Goal: Task Accomplishment & Management: Manage account settings

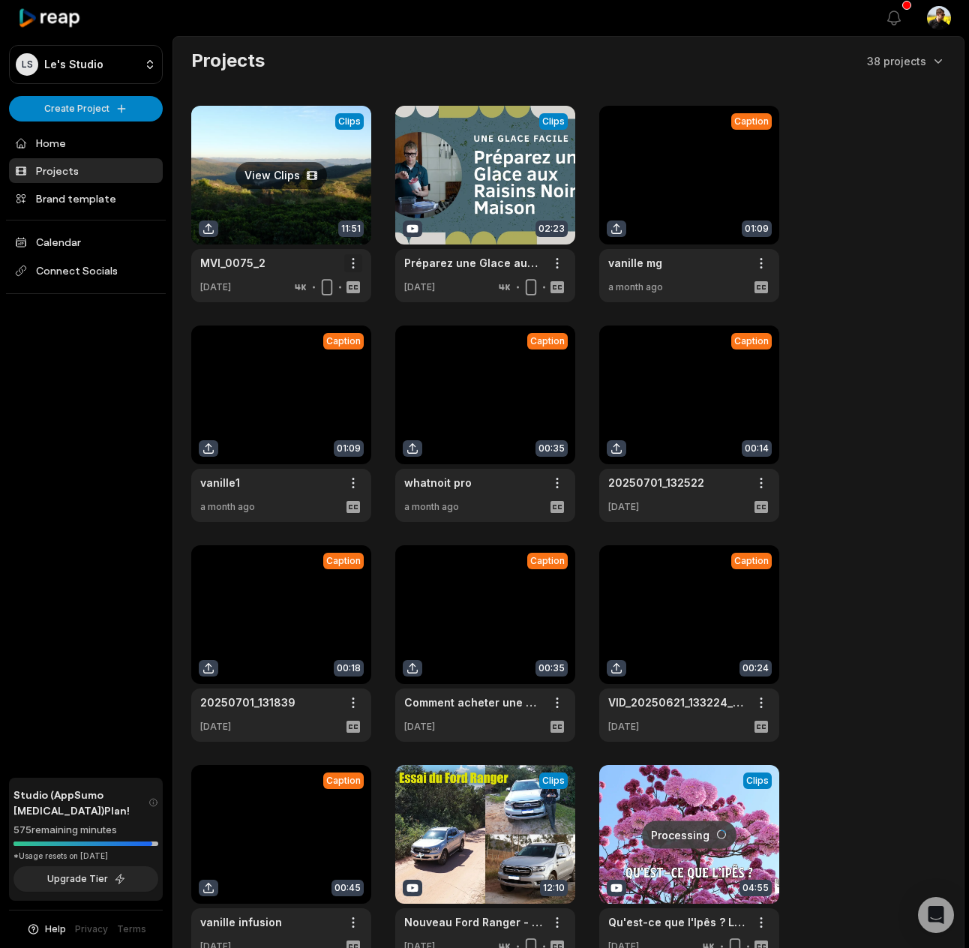
click at [351, 262] on html "LS Le's Studio Create Project Home Projects Brand template Calendar Connect Soc…" at bounding box center [484, 474] width 969 height 948
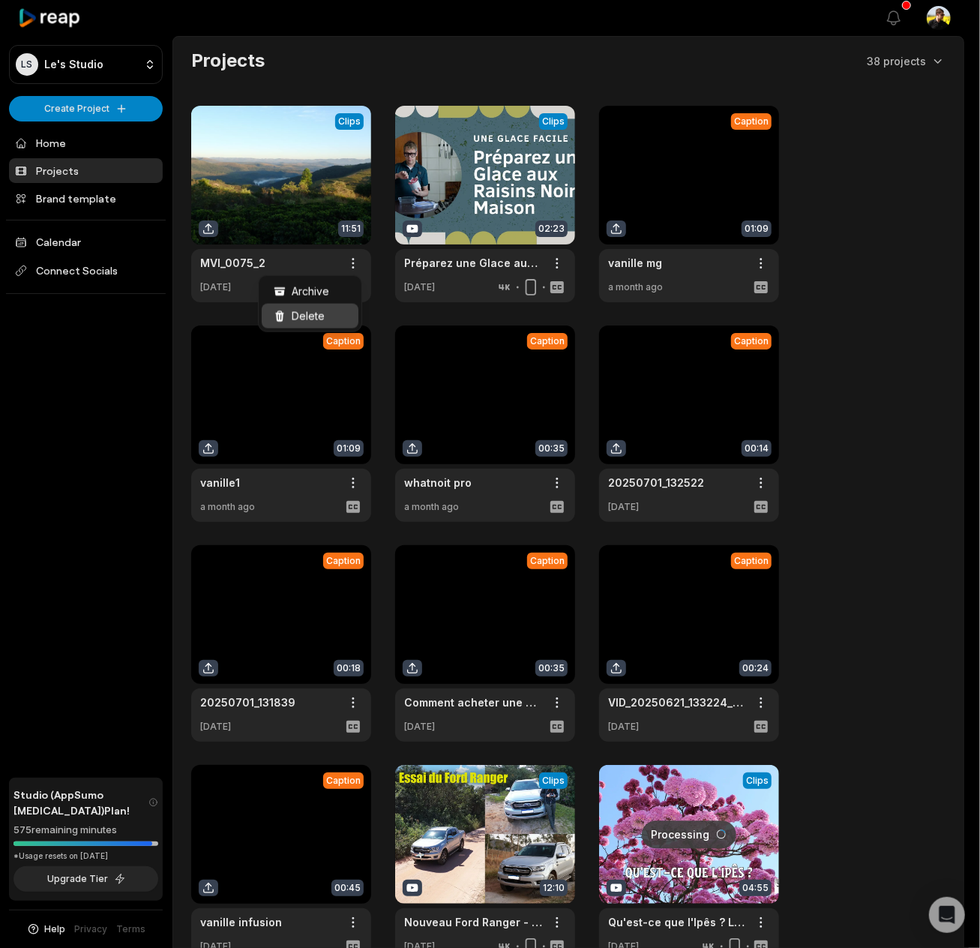
click at [331, 317] on div "Delete" at bounding box center [310, 316] width 97 height 25
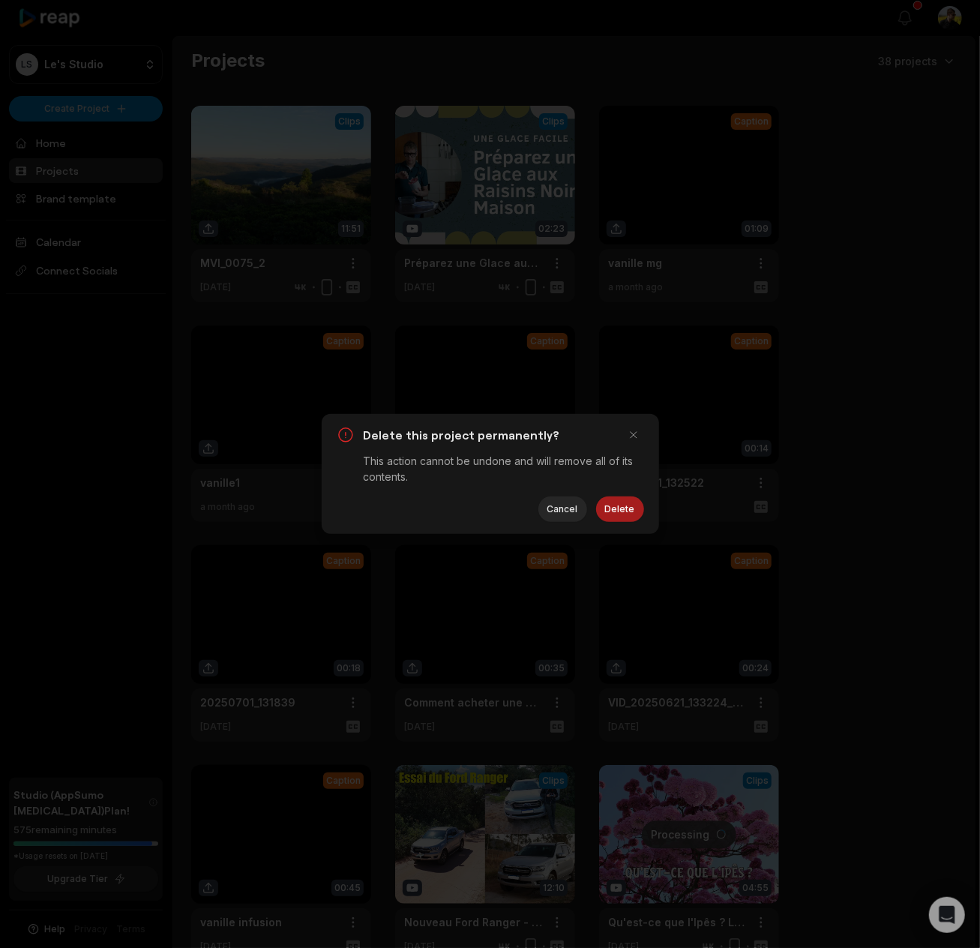
click at [621, 508] on button "Delete" at bounding box center [620, 508] width 48 height 25
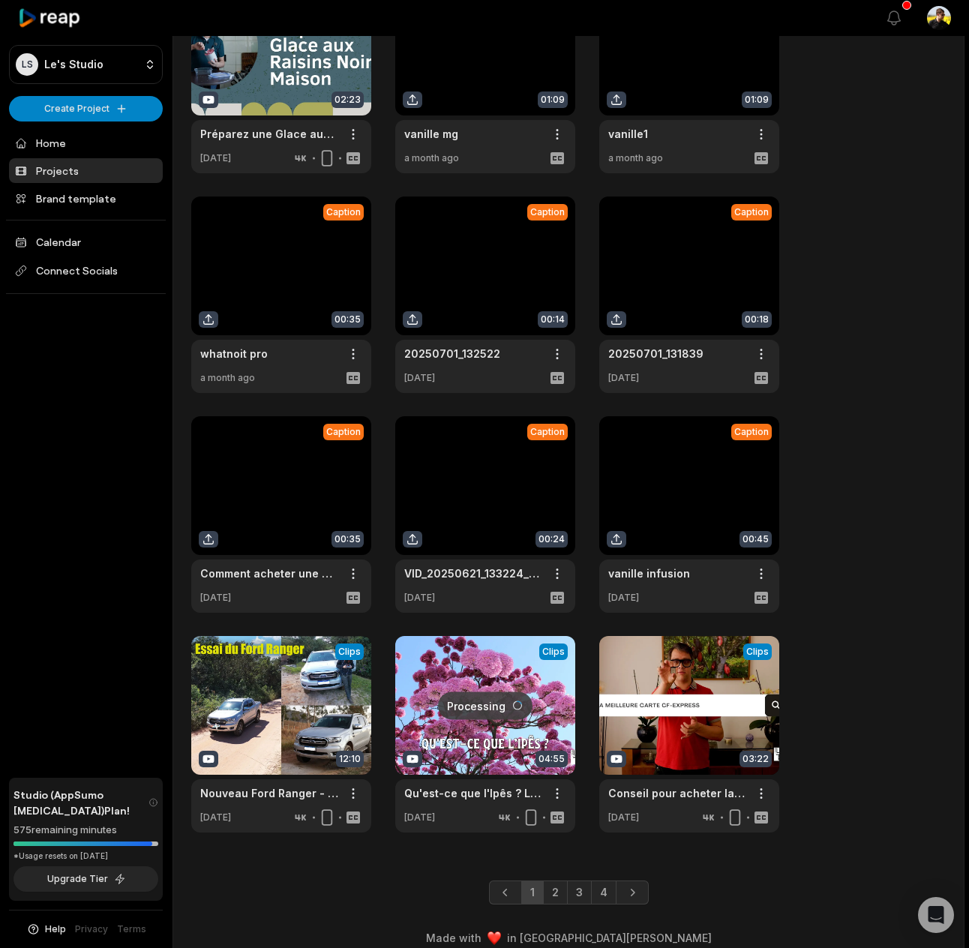
scroll to position [145, 0]
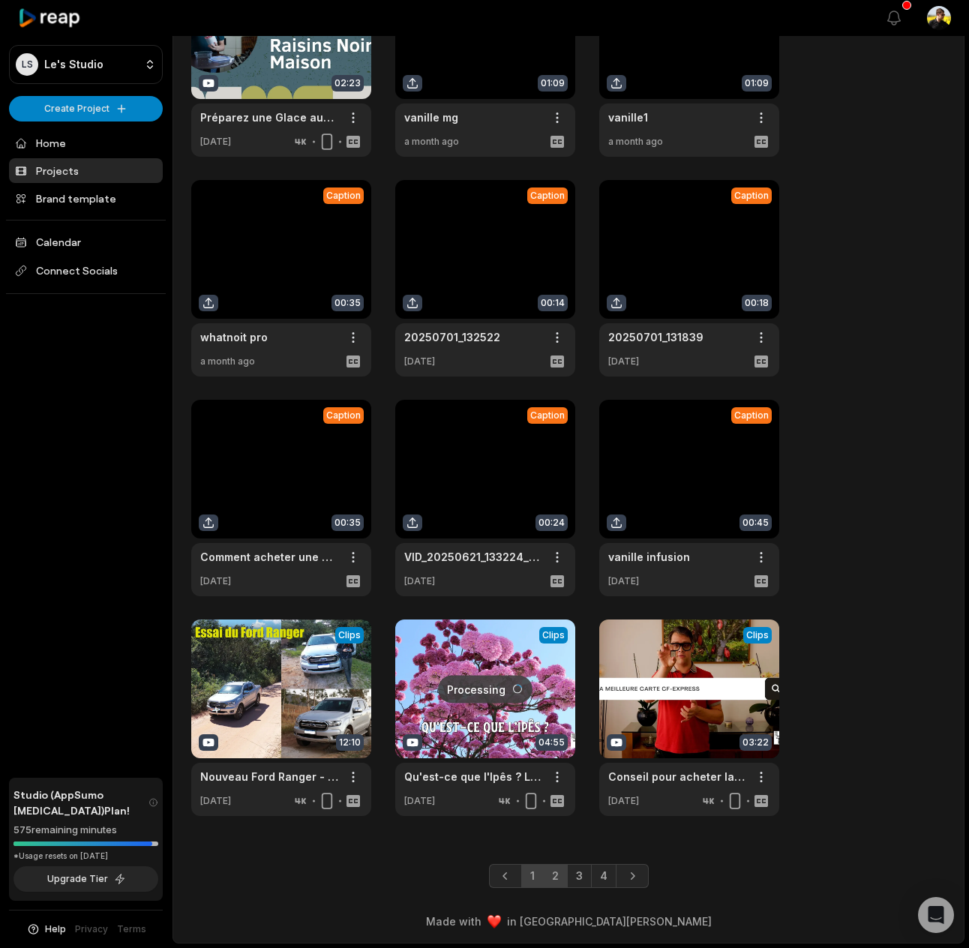
click at [555, 874] on link "2" at bounding box center [555, 876] width 25 height 24
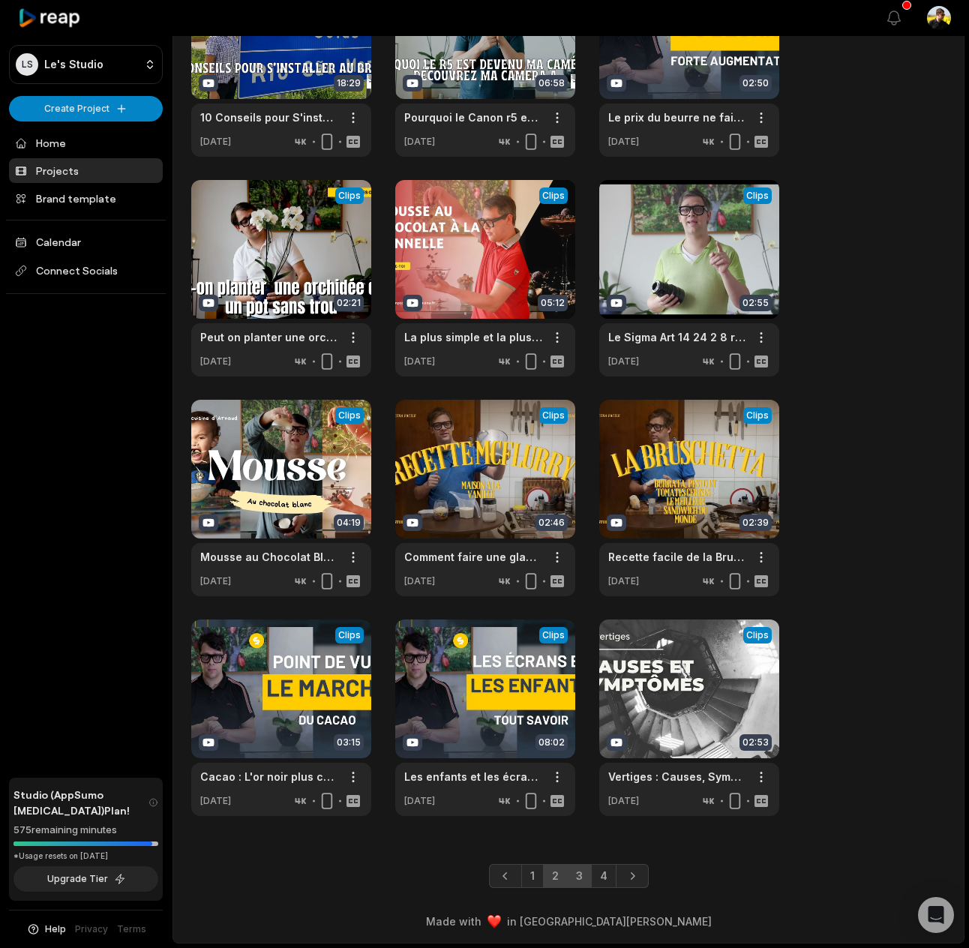
click at [586, 879] on link "3" at bounding box center [579, 876] width 25 height 24
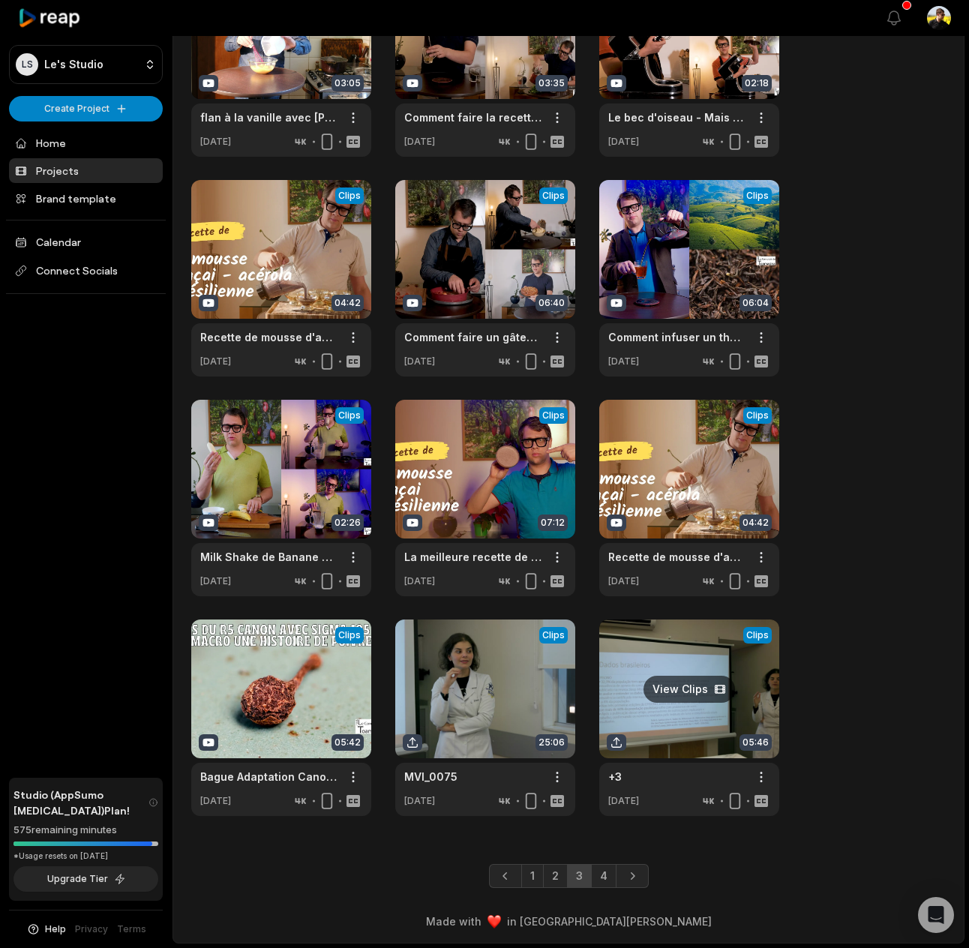
click at [606, 884] on link "4" at bounding box center [603, 876] width 25 height 24
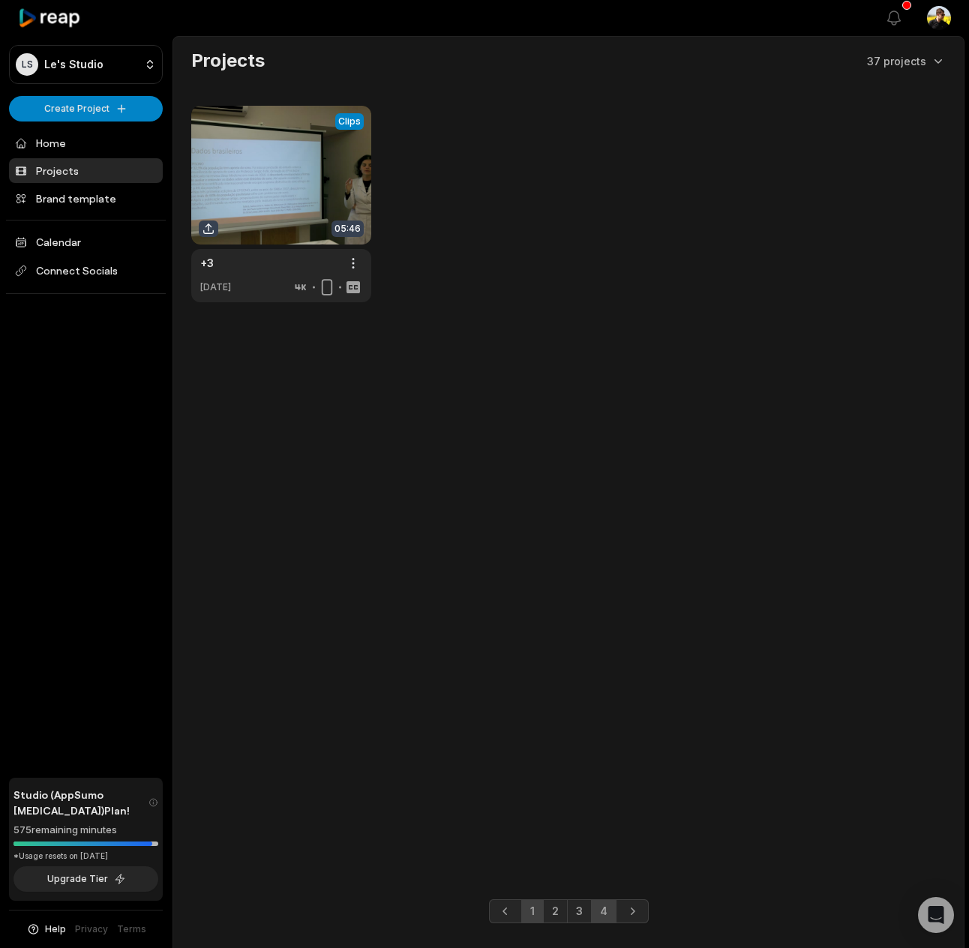
click at [526, 905] on link "1" at bounding box center [532, 911] width 22 height 24
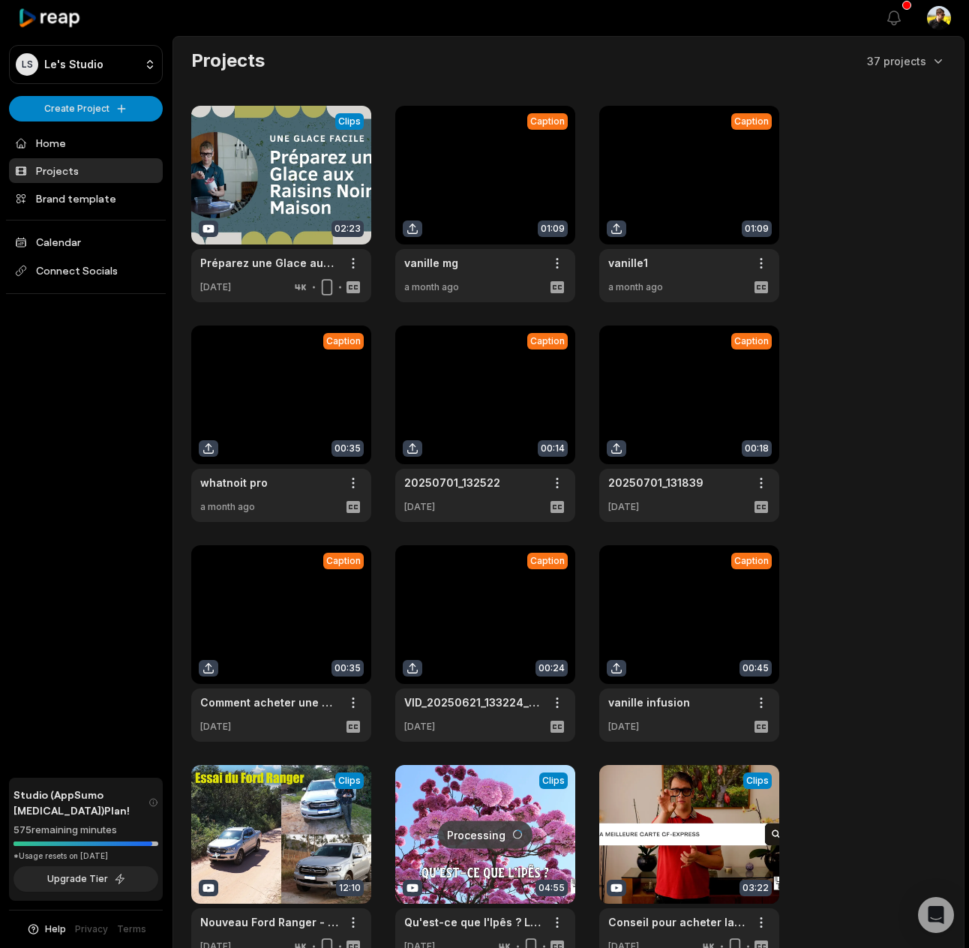
click at [417, 26] on div at bounding box center [528, 18] width 676 height 34
